Goal: Task Accomplishment & Management: Use online tool/utility

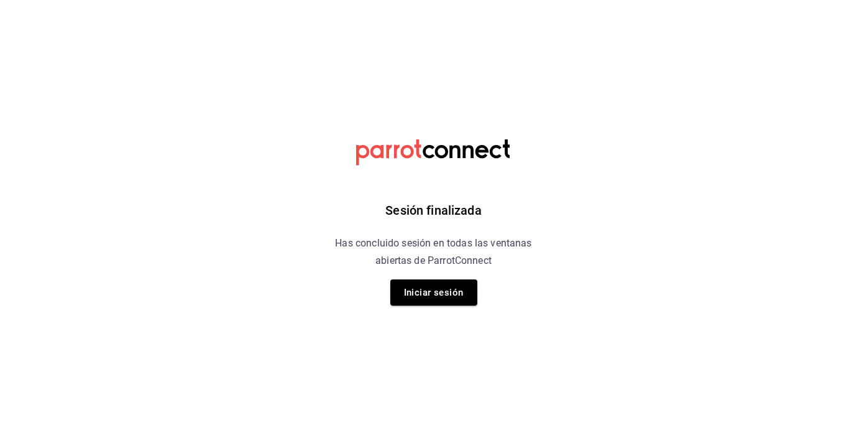
click at [612, 0] on html "Sesión finalizada Has concluido sesión en todas las ventanas abiertas de Parrot…" at bounding box center [433, 0] width 867 height 0
click at [616, 0] on html "Sesión finalizada Has concluido sesión en todas las ventanas abiertas de Parrot…" at bounding box center [433, 0] width 867 height 0
click at [447, 277] on div "Sesión finalizada Has concluido sesión en todas las ventanas abiertas de Parrot…" at bounding box center [434, 222] width 314 height 445
click at [445, 286] on button "Iniciar sesión" at bounding box center [433, 292] width 87 height 26
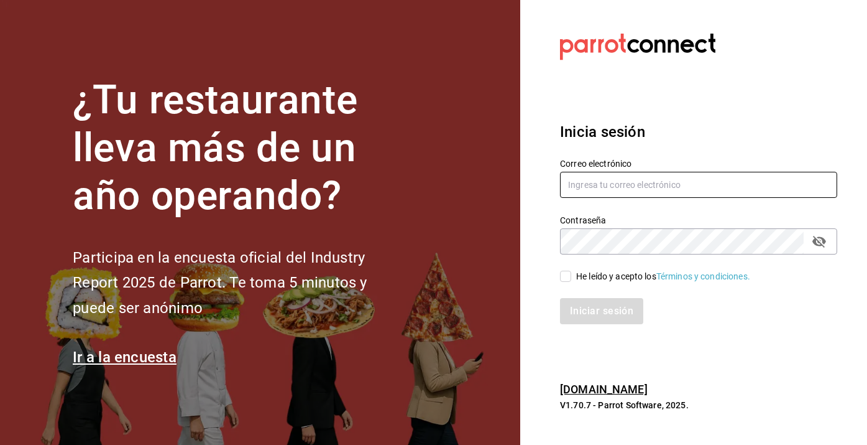
type input "angel.suastegui.alfa@gmail.com"
click at [569, 270] on label "He leído y acepto los Términos y condiciones." at bounding box center [655, 276] width 190 height 13
click at [569, 270] on input "He leído y acepto los Términos y condiciones." at bounding box center [565, 275] width 11 height 11
checkbox input "true"
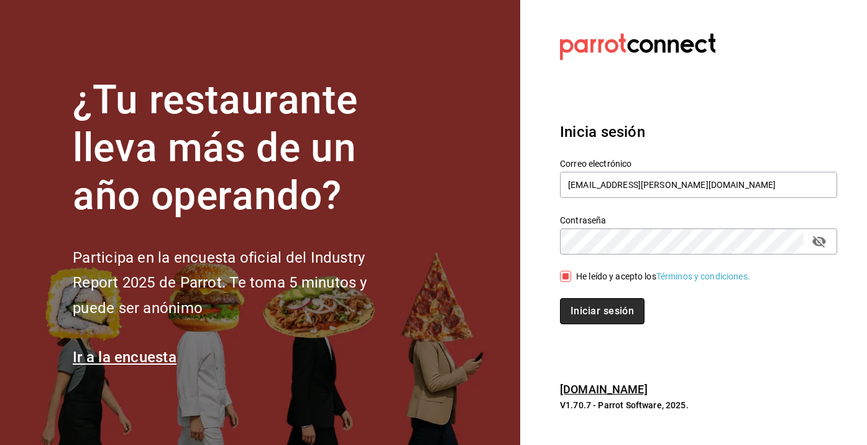
click at [612, 300] on button "Iniciar sesión" at bounding box center [602, 311] width 85 height 26
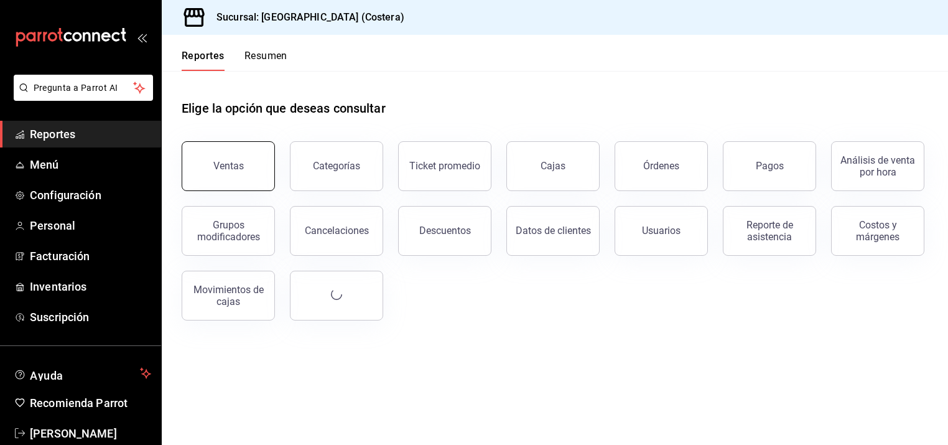
click at [261, 187] on button "Ventas" at bounding box center [228, 166] width 93 height 50
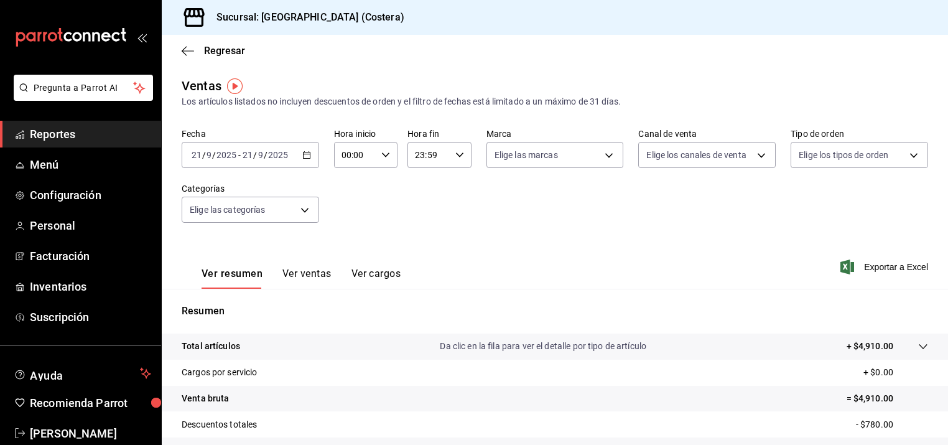
click at [311, 276] on button "Ver ventas" at bounding box center [306, 277] width 49 height 21
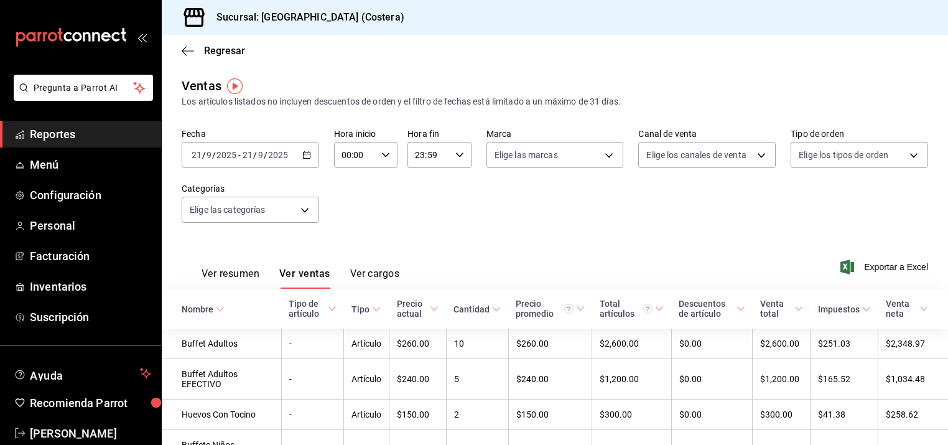
click at [309, 159] on div "[DATE] [DATE] - [DATE] [DATE]" at bounding box center [250, 155] width 137 height 26
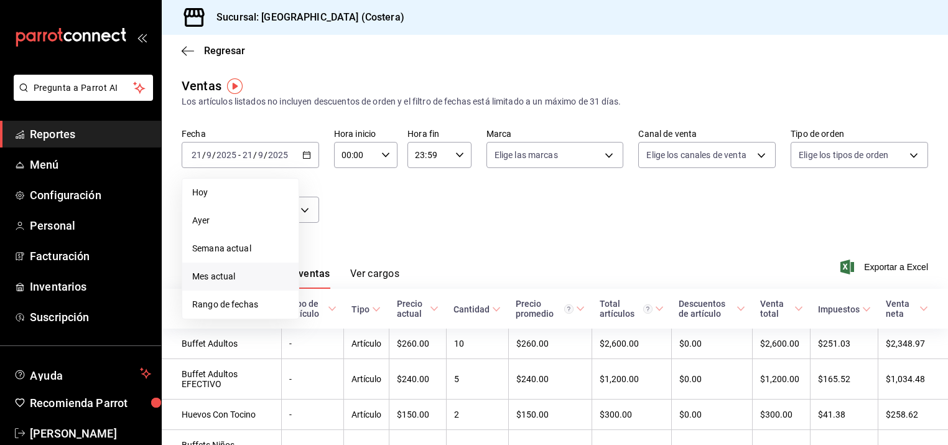
click at [243, 273] on span "Mes actual" at bounding box center [240, 276] width 96 height 13
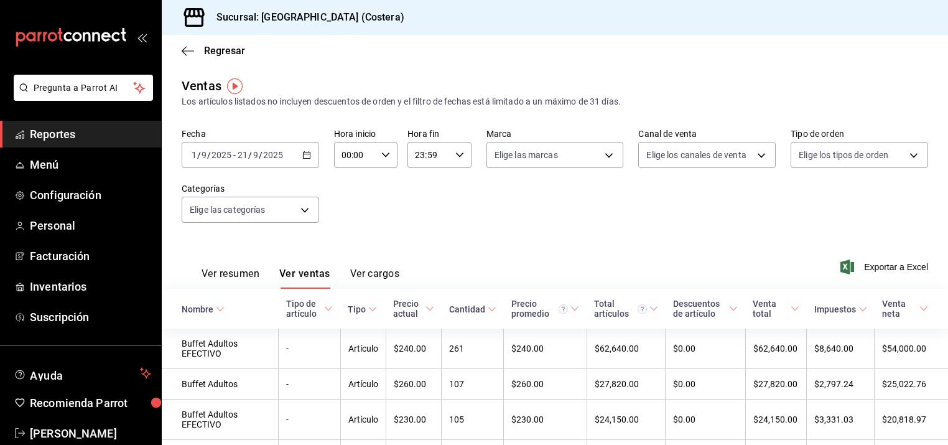
click at [211, 273] on button "Ver resumen" at bounding box center [230, 277] width 58 height 21
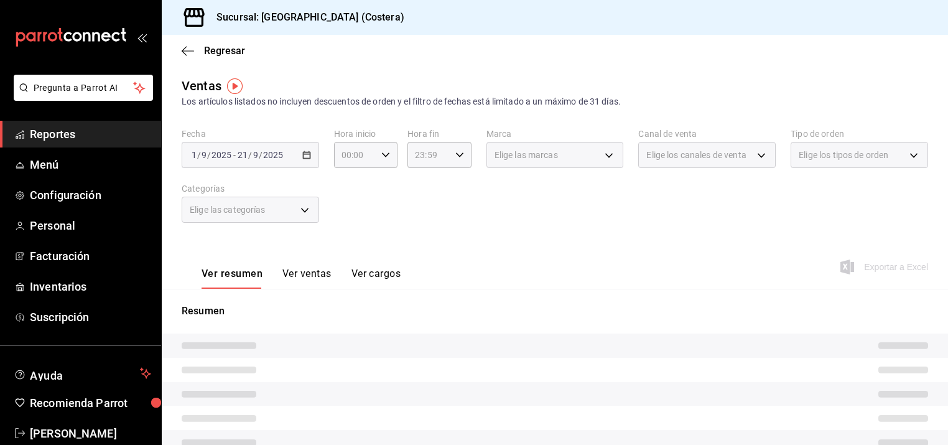
click at [305, 210] on div "Elige las categorías" at bounding box center [250, 209] width 137 height 26
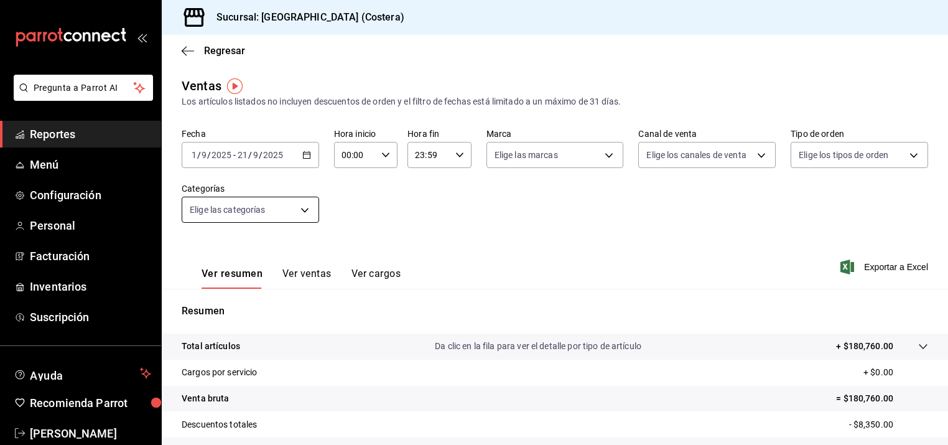
click at [300, 213] on body "Pregunta a Parrot AI Reportes Menú Configuración Personal Facturación Inventari…" at bounding box center [474, 222] width 948 height 445
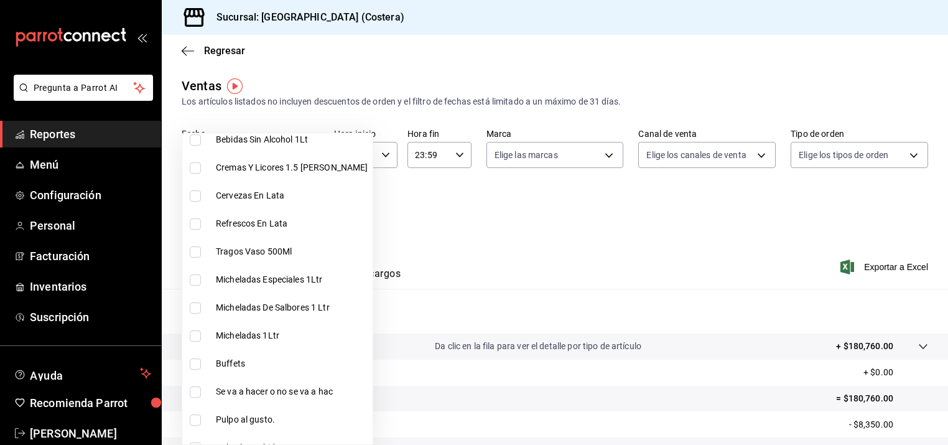
scroll to position [288, 0]
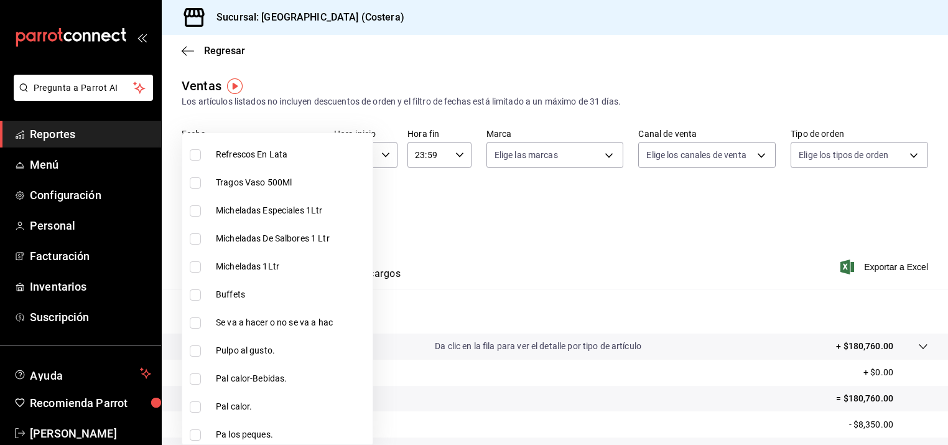
click at [198, 295] on input "checkbox" at bounding box center [195, 294] width 11 height 11
checkbox input "true"
type input "a6ccece2-b5e1-4d3d-ae72-43ec26be992e"
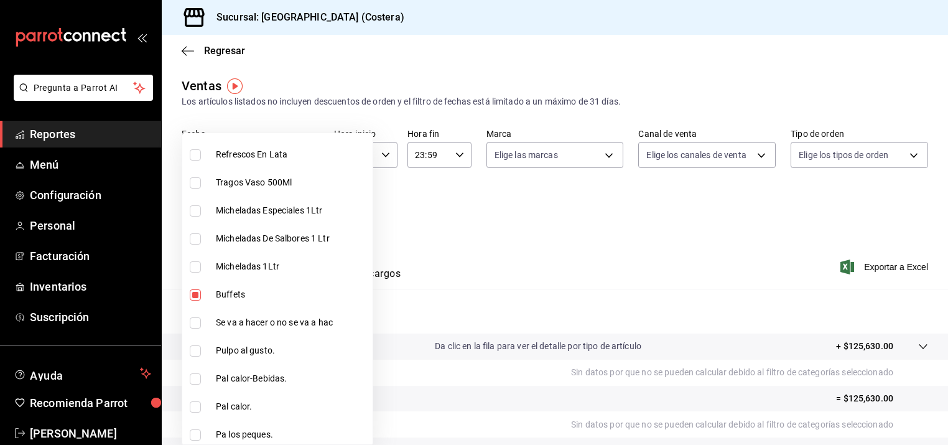
drag, startPoint x: 331, startPoint y: 70, endPoint x: 200, endPoint y: 116, distance: 138.4
click at [331, 70] on div at bounding box center [474, 222] width 948 height 445
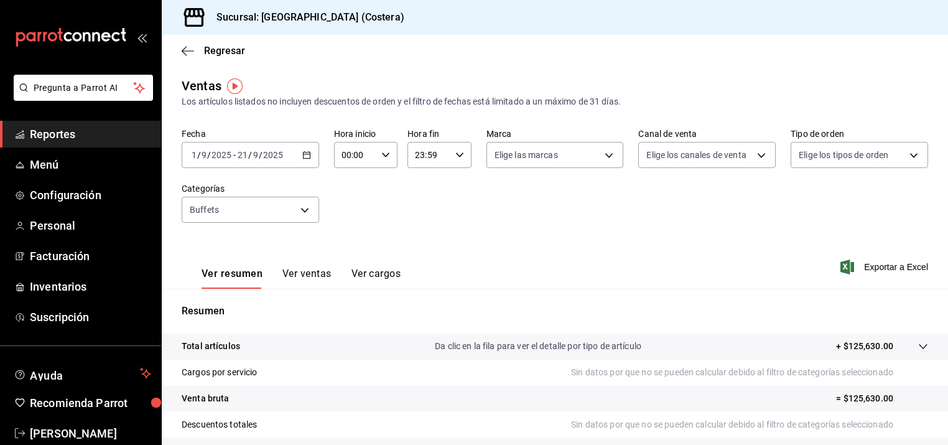
click at [58, 137] on span "Reportes" at bounding box center [90, 134] width 121 height 17
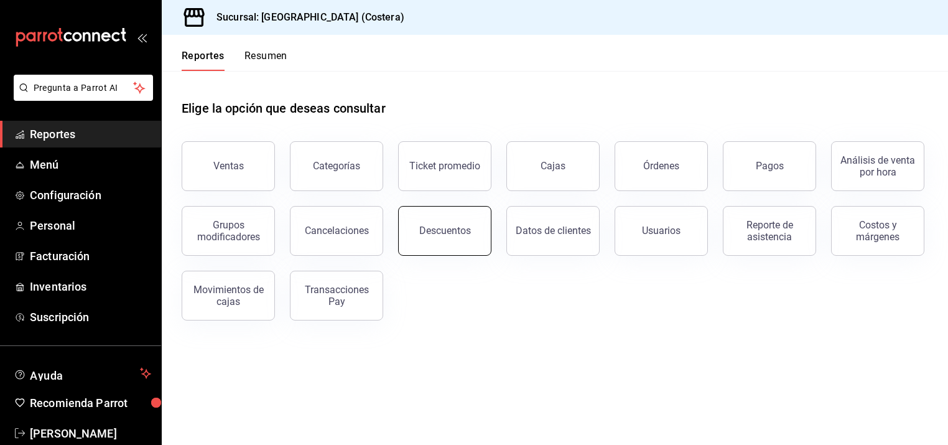
click at [455, 233] on div "Descuentos" at bounding box center [445, 230] width 52 height 12
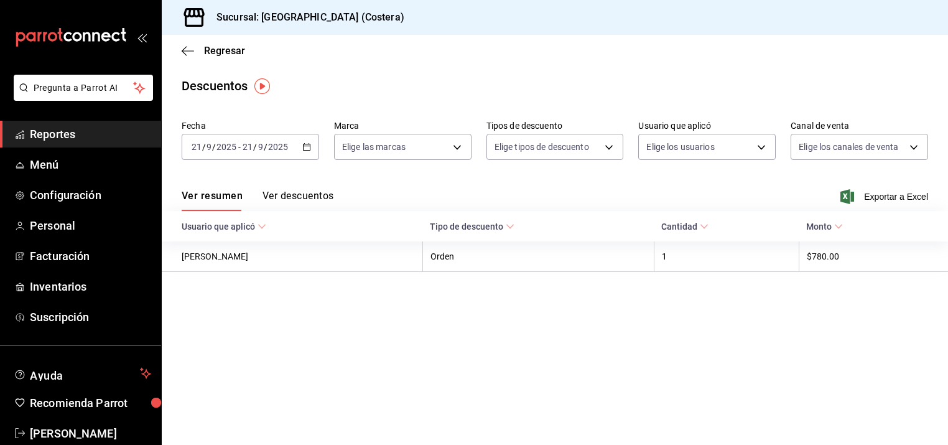
click at [285, 198] on button "Ver descuentos" at bounding box center [297, 200] width 71 height 21
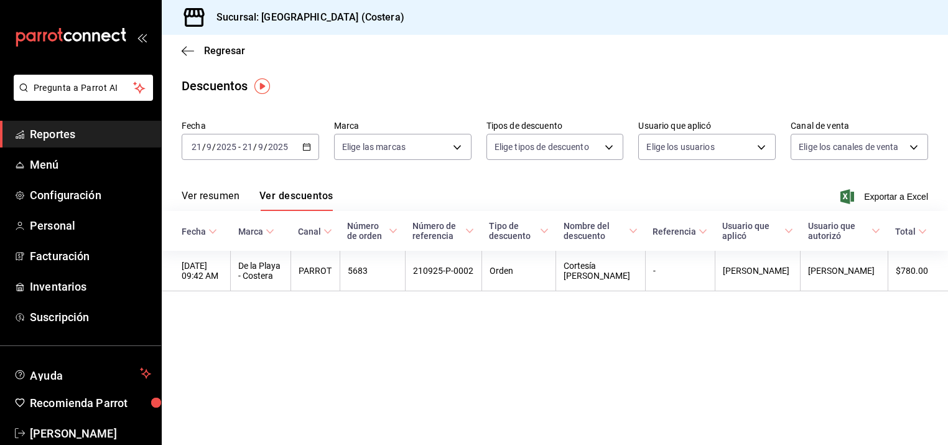
click at [215, 199] on button "Ver resumen" at bounding box center [211, 200] width 58 height 21
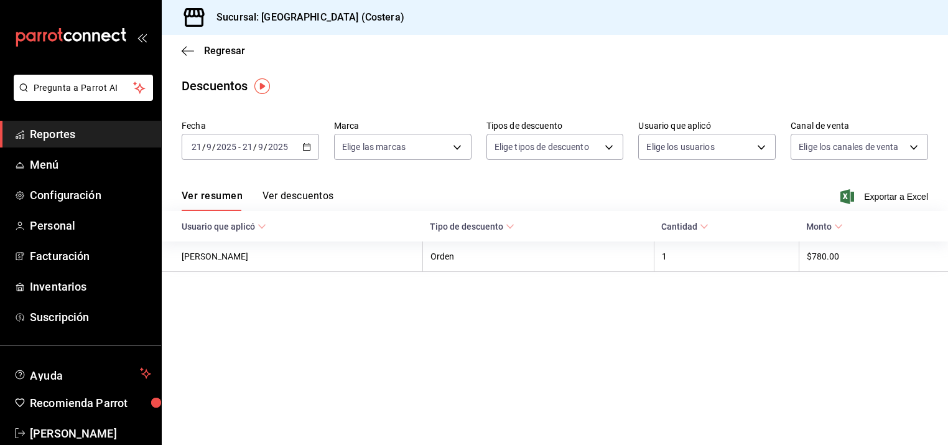
click at [321, 199] on button "Ver descuentos" at bounding box center [297, 200] width 71 height 21
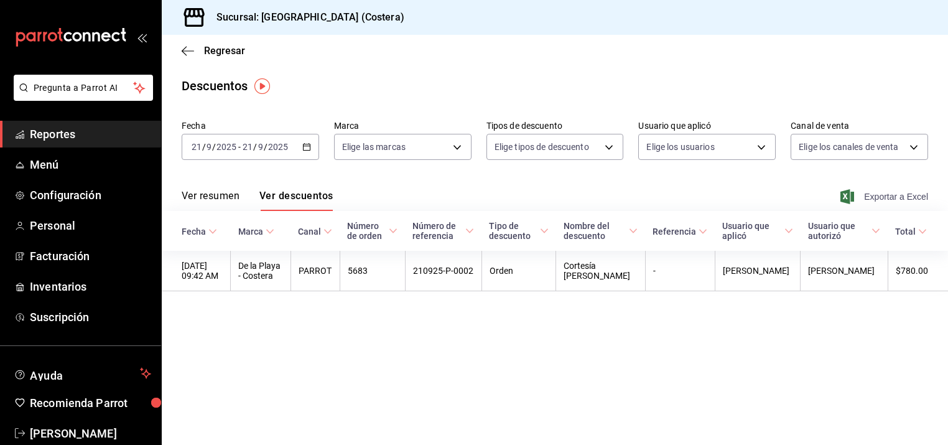
click at [879, 195] on span "Exportar a Excel" at bounding box center [884, 196] width 85 height 15
click at [591, 343] on main "Regresar Descuentos Fecha [DATE] [DATE] - [DATE] [DATE] Marca Elige las marcas …" at bounding box center [555, 240] width 786 height 410
click at [383, 39] on div "Regresar" at bounding box center [555, 51] width 786 height 32
click at [219, 183] on div "Ver resumen Ver descuentos Exportar a Excel" at bounding box center [555, 193] width 786 height 36
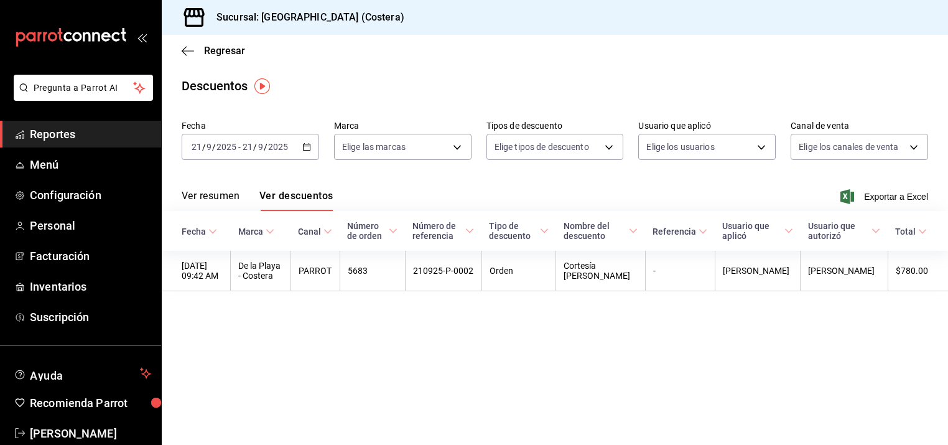
click at [216, 191] on button "Ver resumen" at bounding box center [211, 200] width 58 height 21
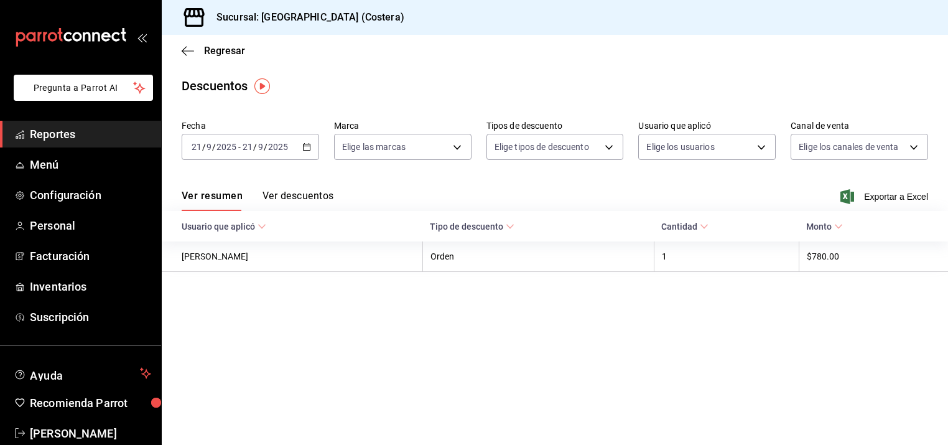
click at [47, 132] on span "Reportes" at bounding box center [90, 134] width 121 height 17
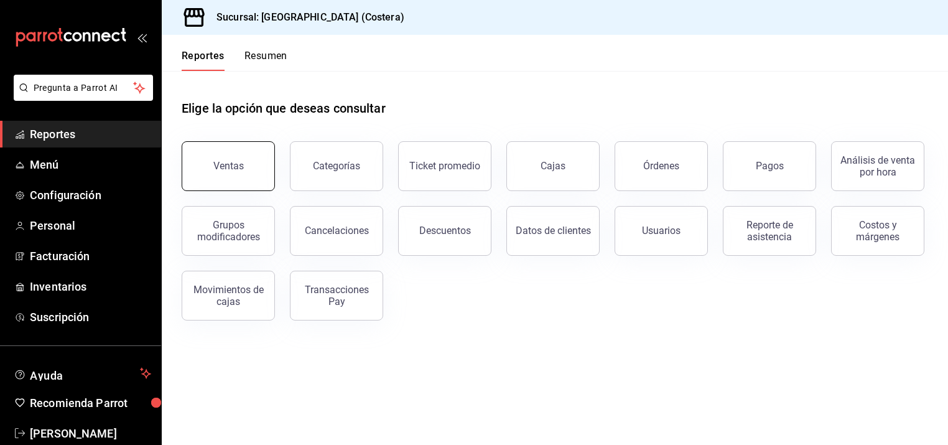
click at [237, 172] on button "Ventas" at bounding box center [228, 166] width 93 height 50
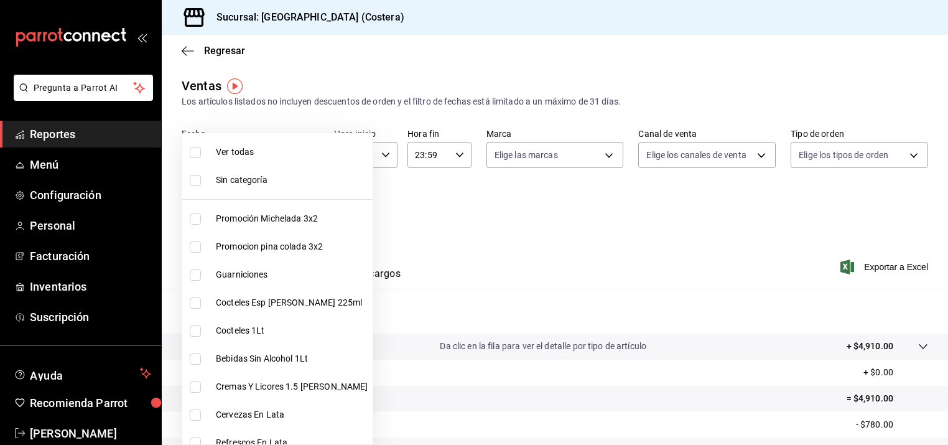
click at [303, 211] on body "Pregunta a Parrot AI Reportes Menú Configuración Personal Facturación Inventari…" at bounding box center [474, 222] width 948 height 445
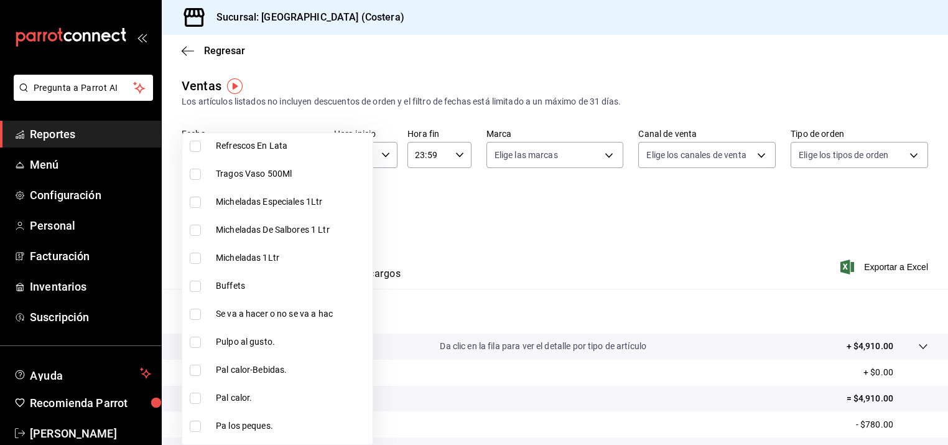
scroll to position [298, 0]
click at [197, 284] on input "checkbox" at bounding box center [195, 284] width 11 height 11
checkbox input "true"
type input "a6ccece2-b5e1-4d3d-ae72-43ec26be992e"
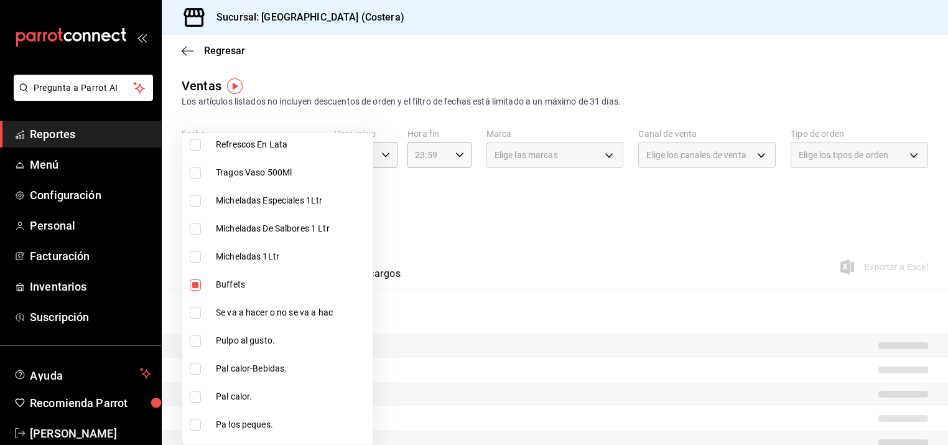
click at [453, 217] on div at bounding box center [474, 222] width 948 height 445
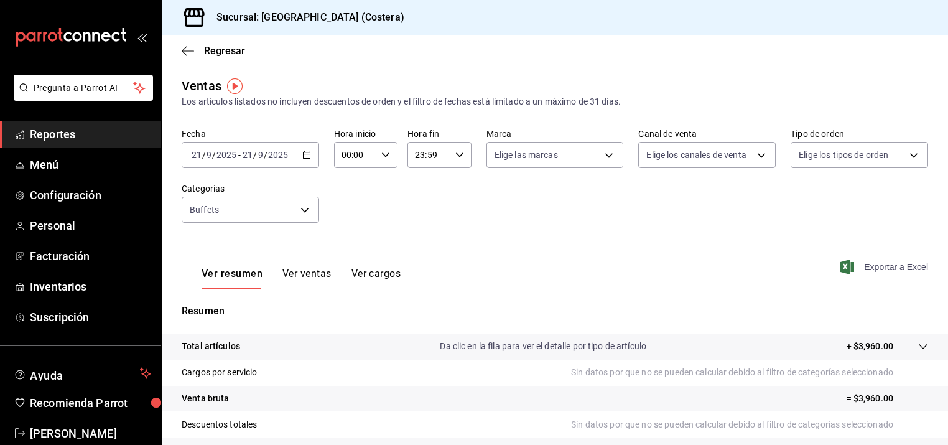
click at [915, 269] on span "Exportar a Excel" at bounding box center [884, 266] width 85 height 15
